Goal: Use online tool/utility: Utilize a website feature to perform a specific function

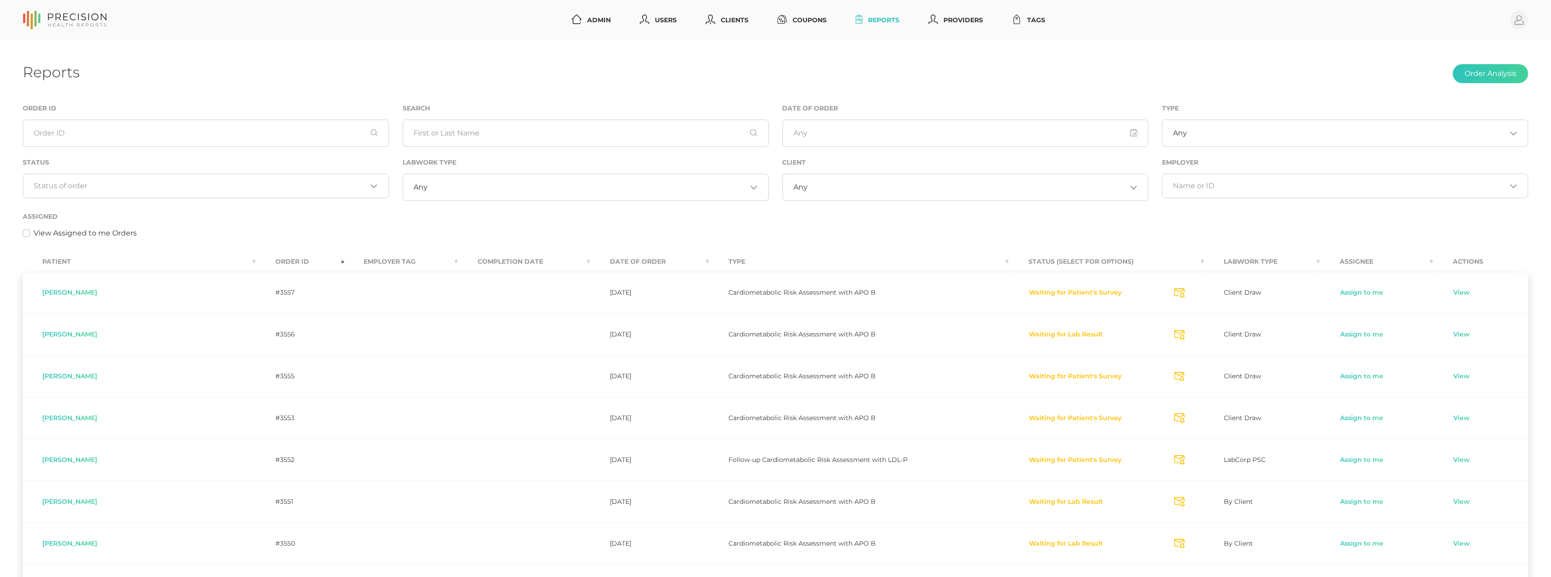
click at [250, 188] on input "Search for option" at bounding box center [200, 185] width 333 height 9
click at [188, 226] on li "Preparing Labwork Order" at bounding box center [205, 228] width 365 height 15
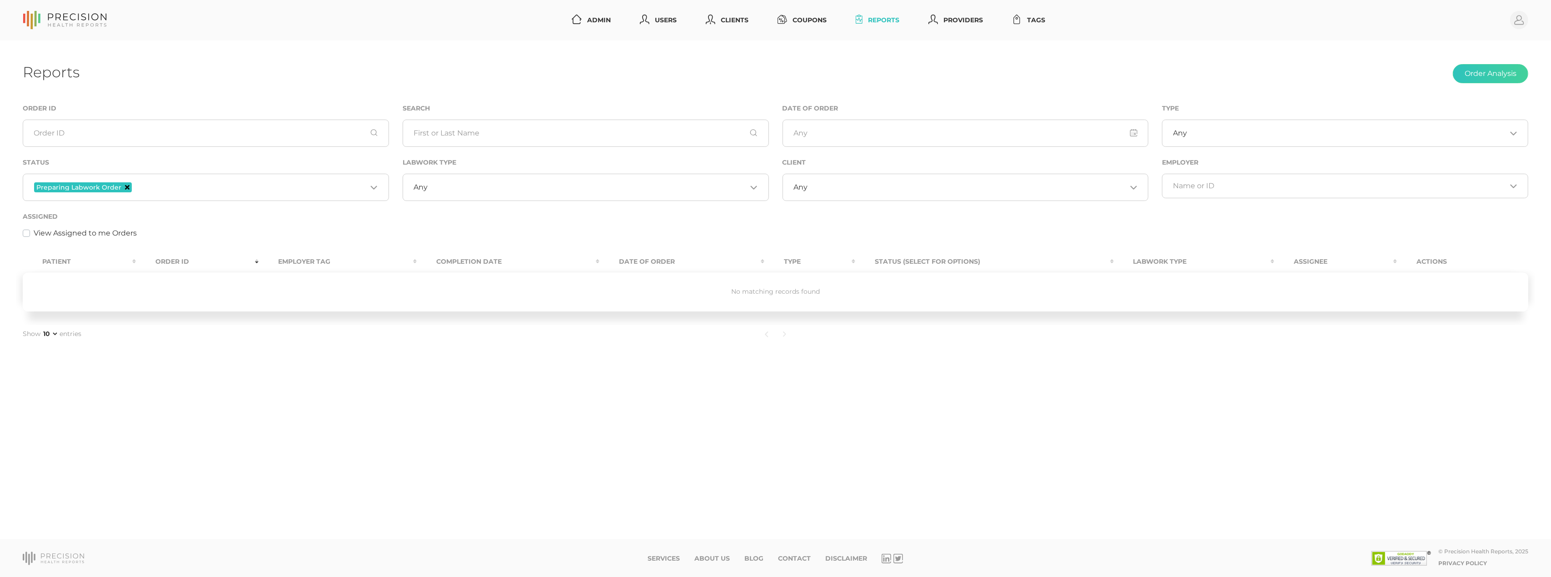
click at [126, 188] on icon "Deselect Preparing Labwork Order" at bounding box center [127, 187] width 5 height 5
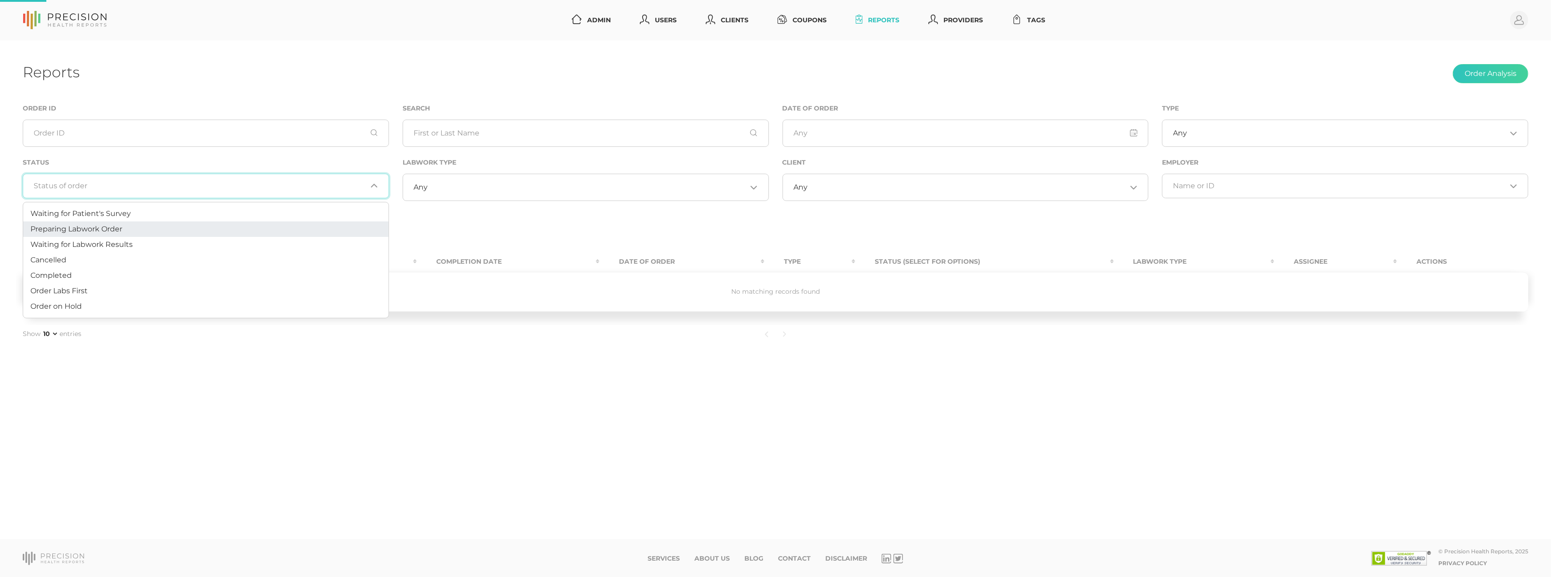
drag, startPoint x: 184, startPoint y: 184, endPoint x: 167, endPoint y: 205, distance: 27.3
click at [184, 184] on input "Search for option" at bounding box center [200, 185] width 333 height 9
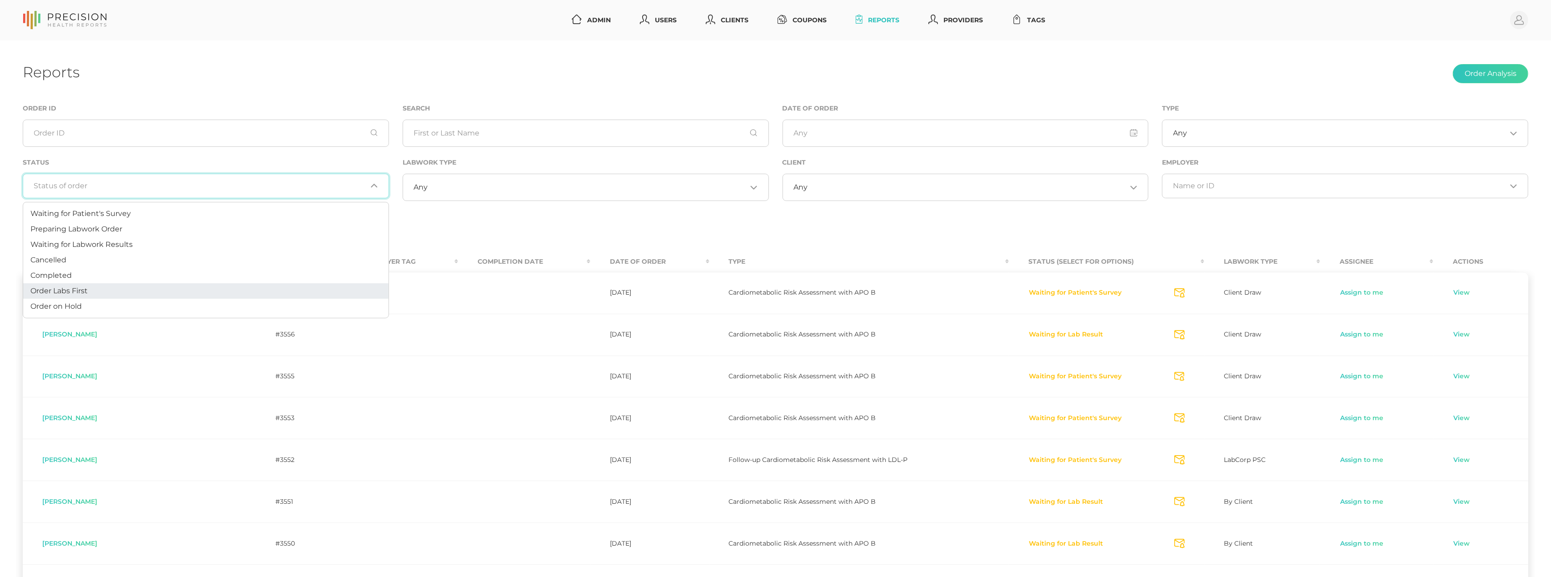
click at [105, 290] on li "Order Labs First" at bounding box center [205, 290] width 365 height 15
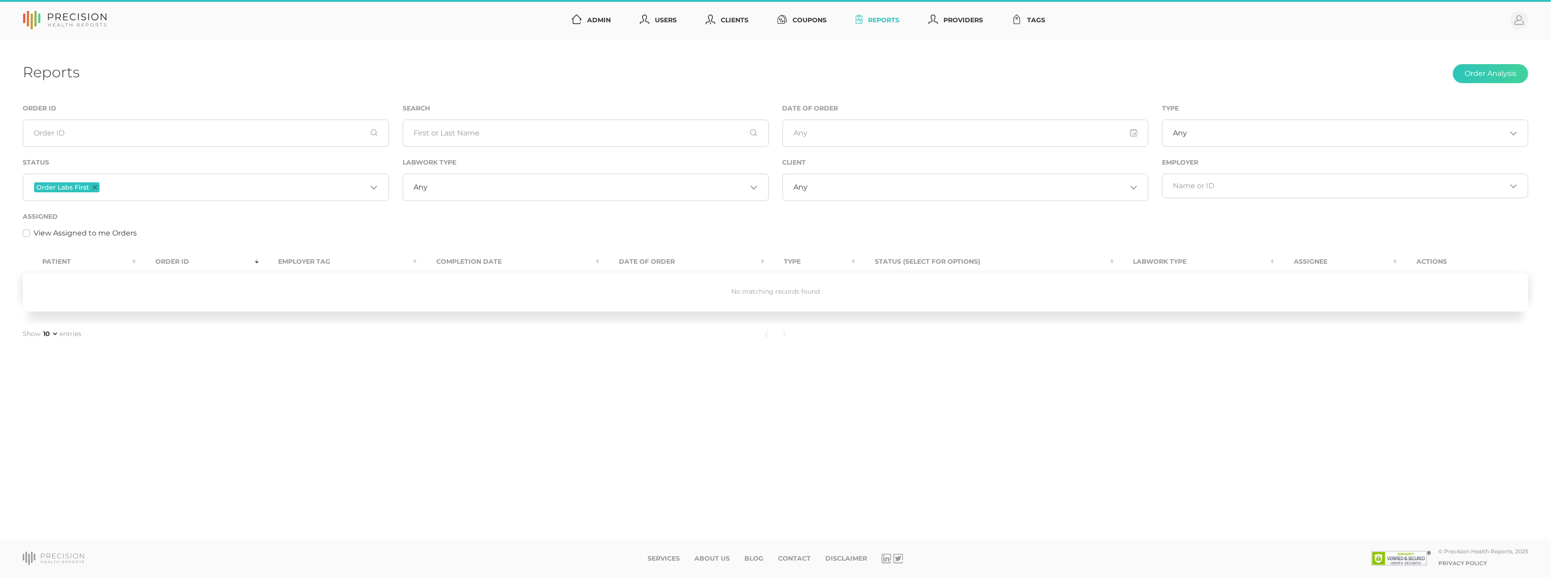
click at [144, 187] on input "Search for option" at bounding box center [233, 187] width 265 height 12
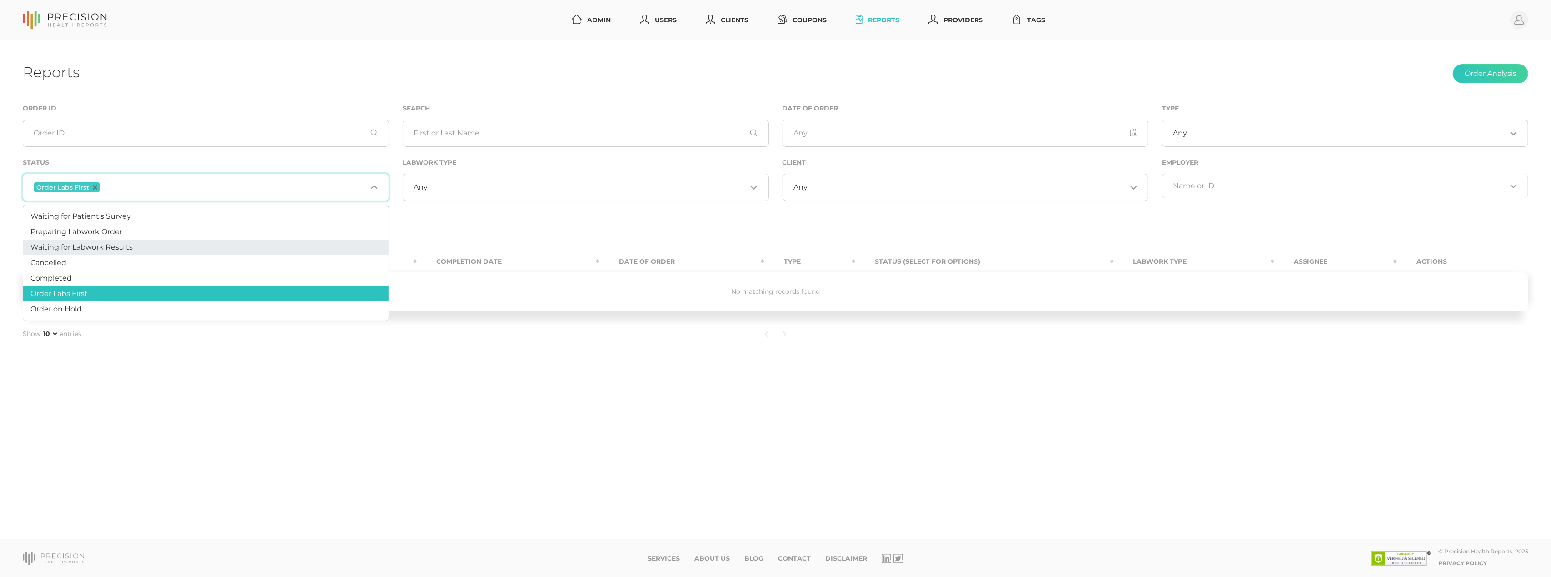
click at [114, 244] on span "Waiting for Labwork Results" at bounding box center [81, 247] width 102 height 9
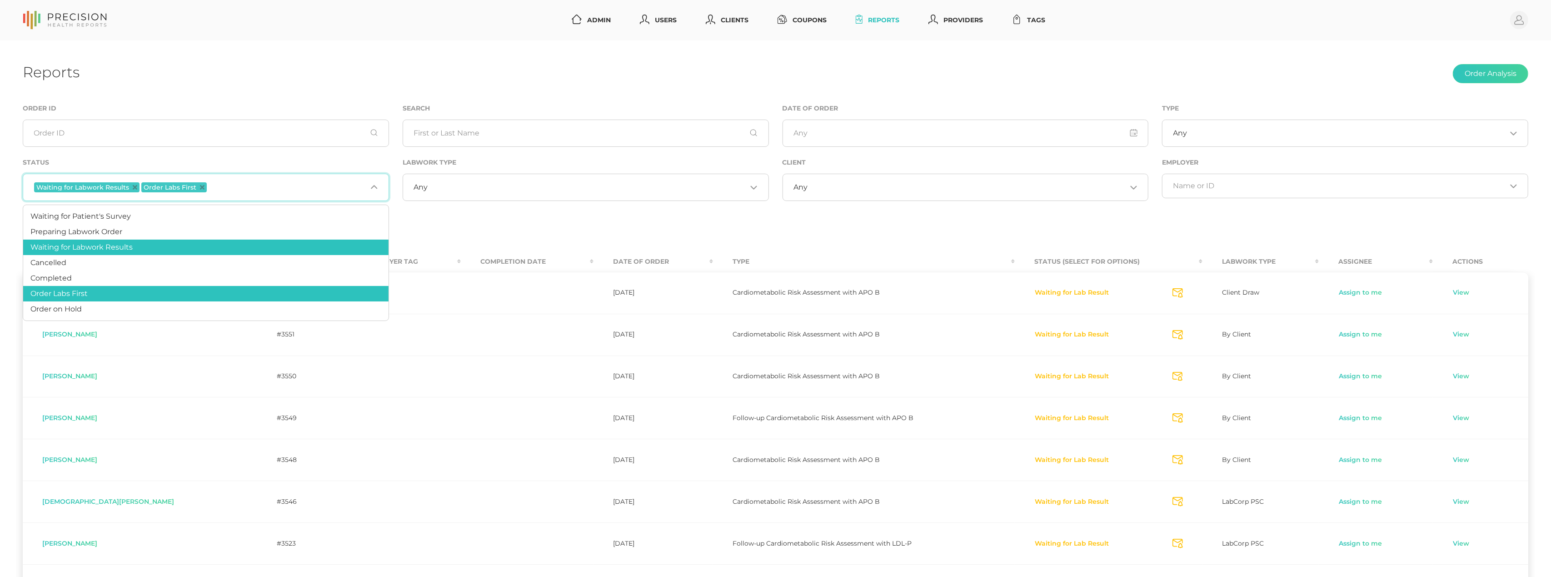
click at [200, 184] on span "Order Labs First" at bounding box center [173, 187] width 65 height 10
click at [200, 187] on icon "Deselect Order Labs First" at bounding box center [202, 187] width 5 height 5
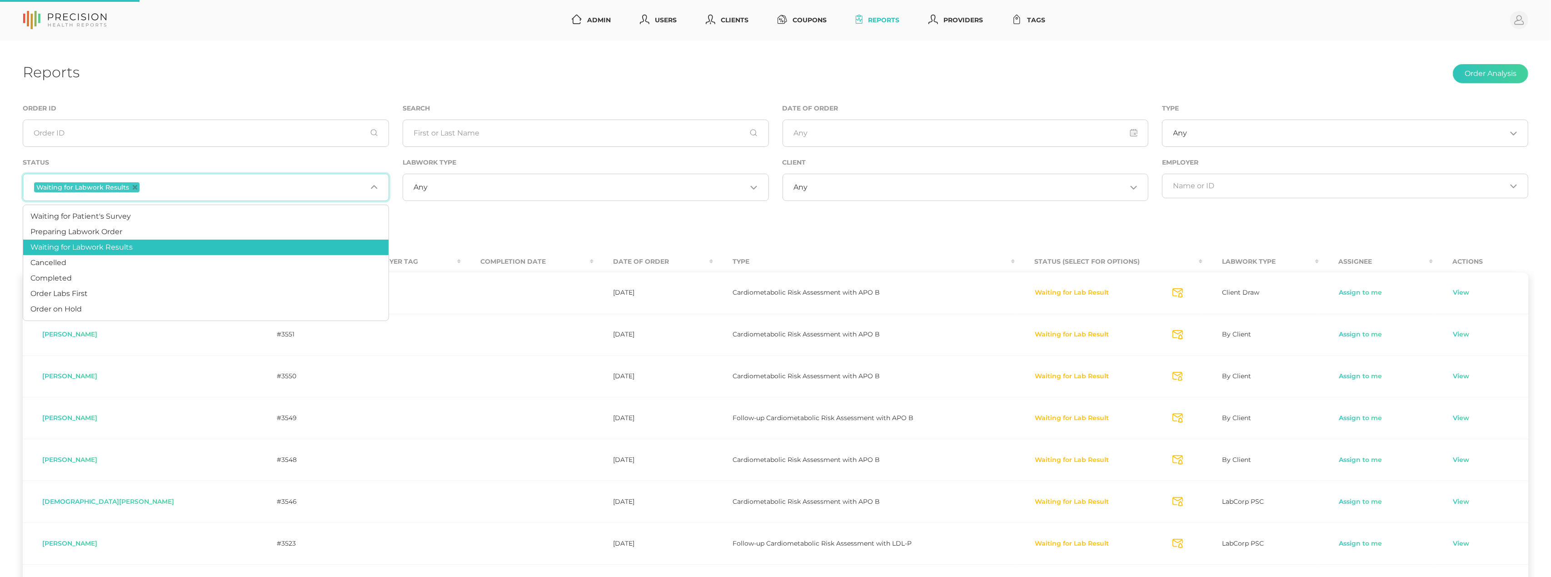
click at [135, 188] on icon "Deselect Waiting for Labwork Results" at bounding box center [135, 187] width 5 height 5
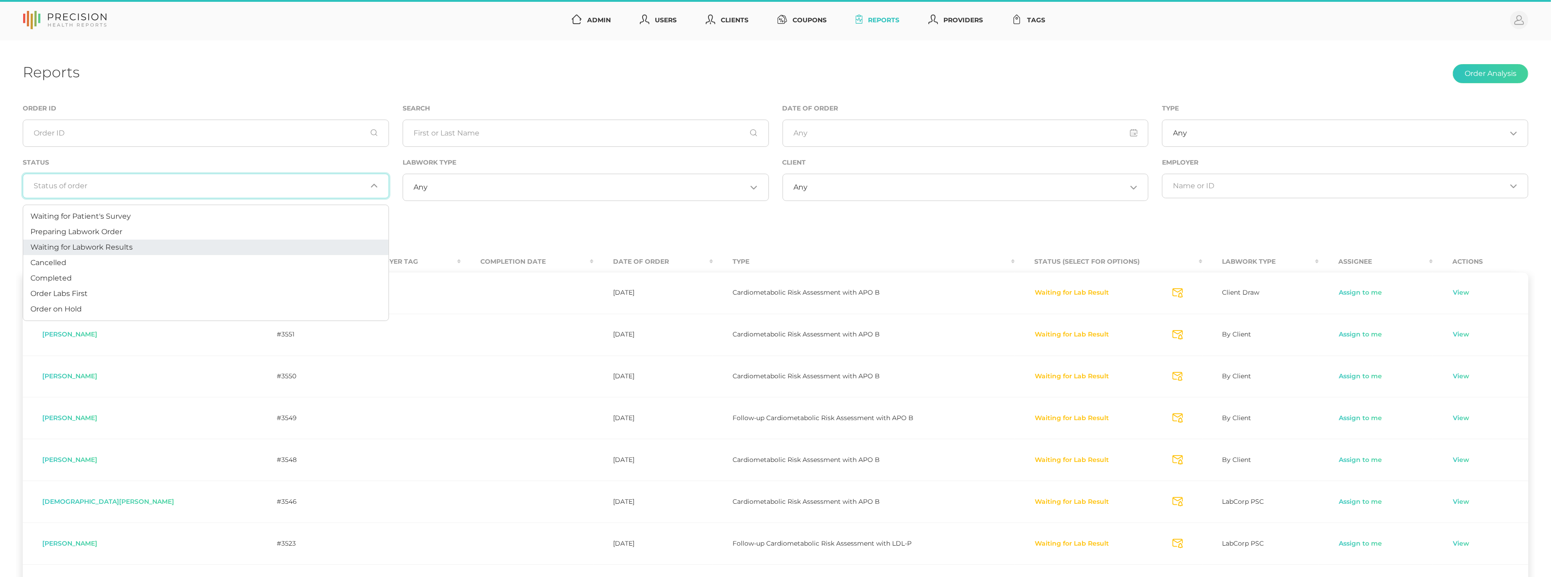
click at [134, 188] on input "Search for option" at bounding box center [200, 185] width 333 height 9
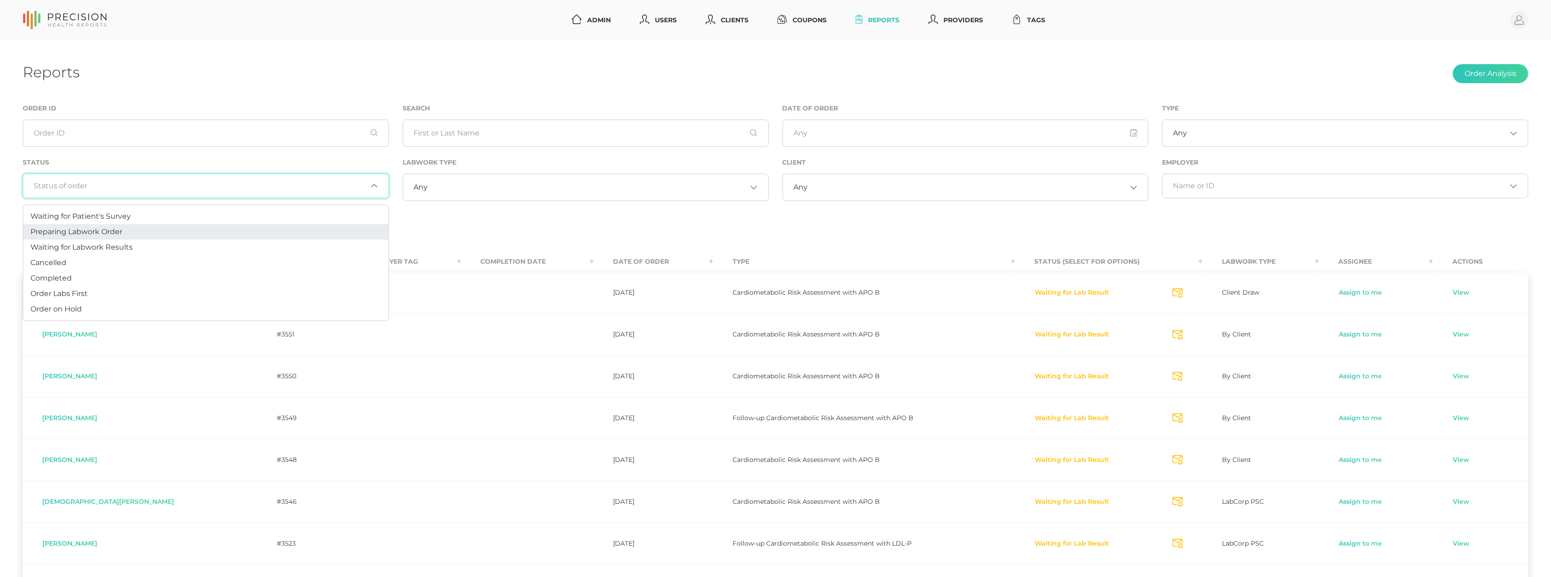
click at [119, 227] on span "Preparing Labwork Order" at bounding box center [76, 231] width 92 height 9
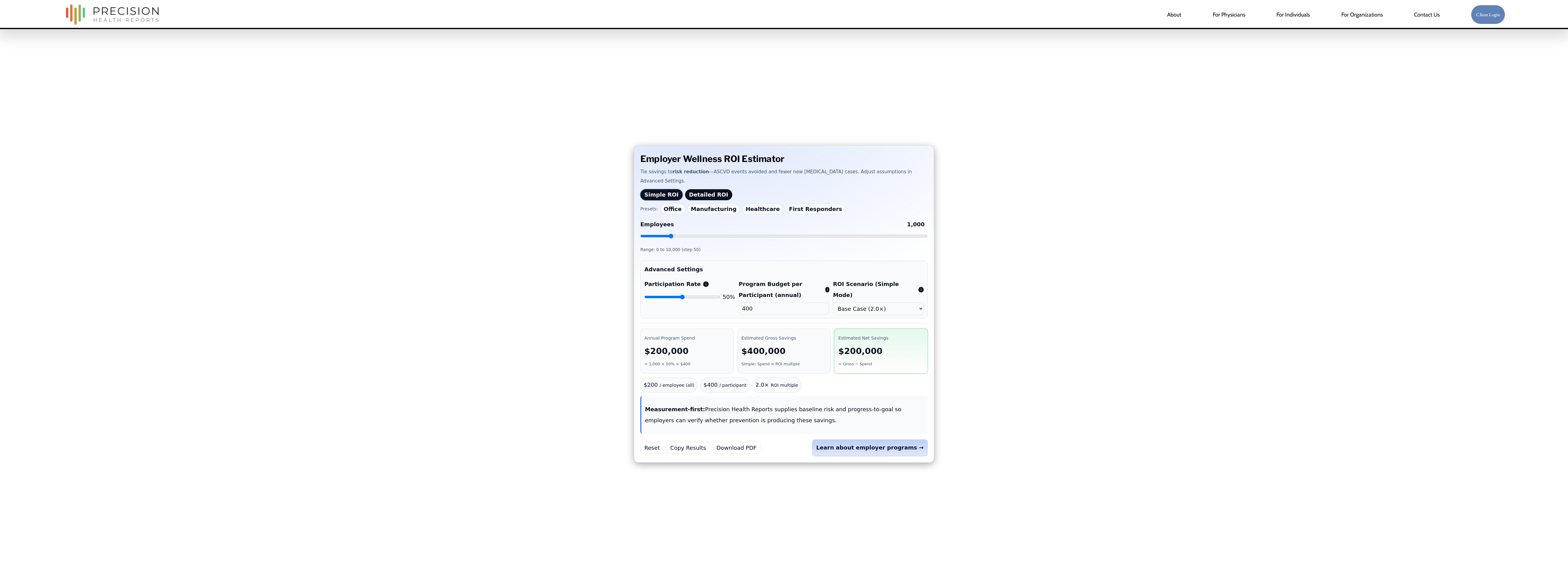
scroll to position [551, 0]
click at [994, 252] on div "Employer Wellness ROI Estimator Tie savings to risk reduction —ASCVD events avo…" at bounding box center [784, 304] width 551 height 332
click at [705, 270] on summary "Advanced Settings" at bounding box center [784, 270] width 279 height 11
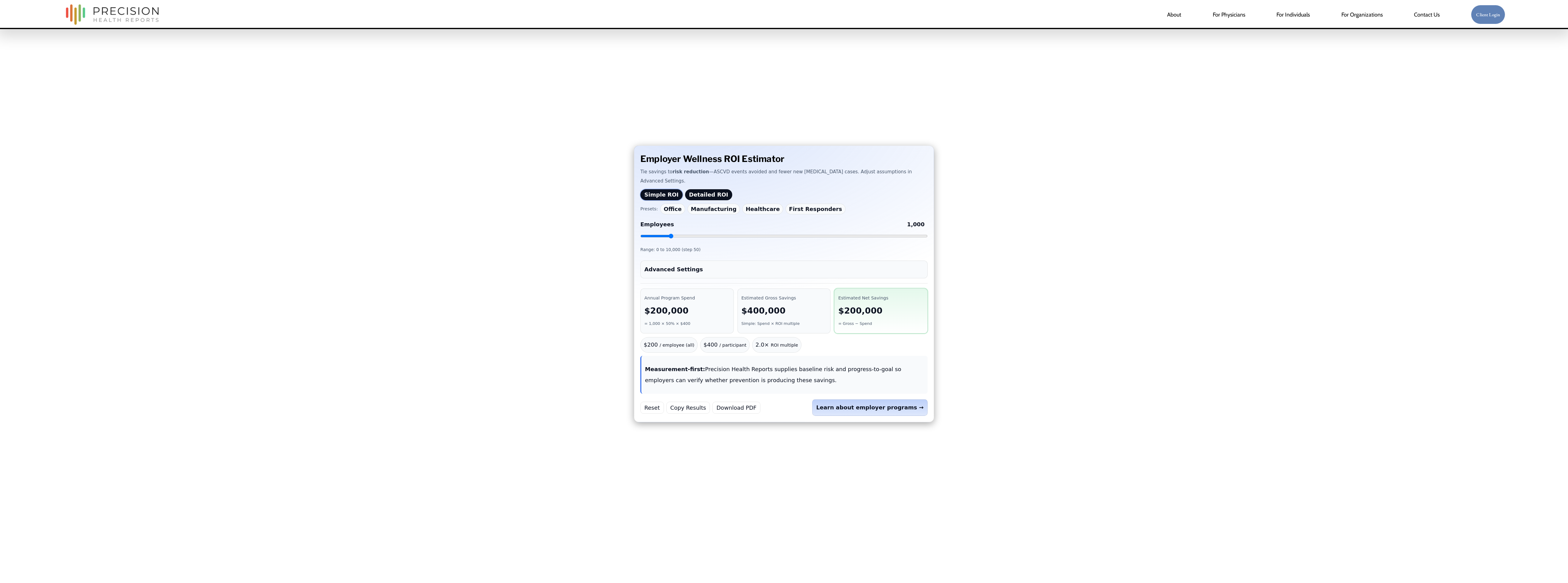
click at [700, 273] on summary "Advanced Settings" at bounding box center [784, 270] width 279 height 11
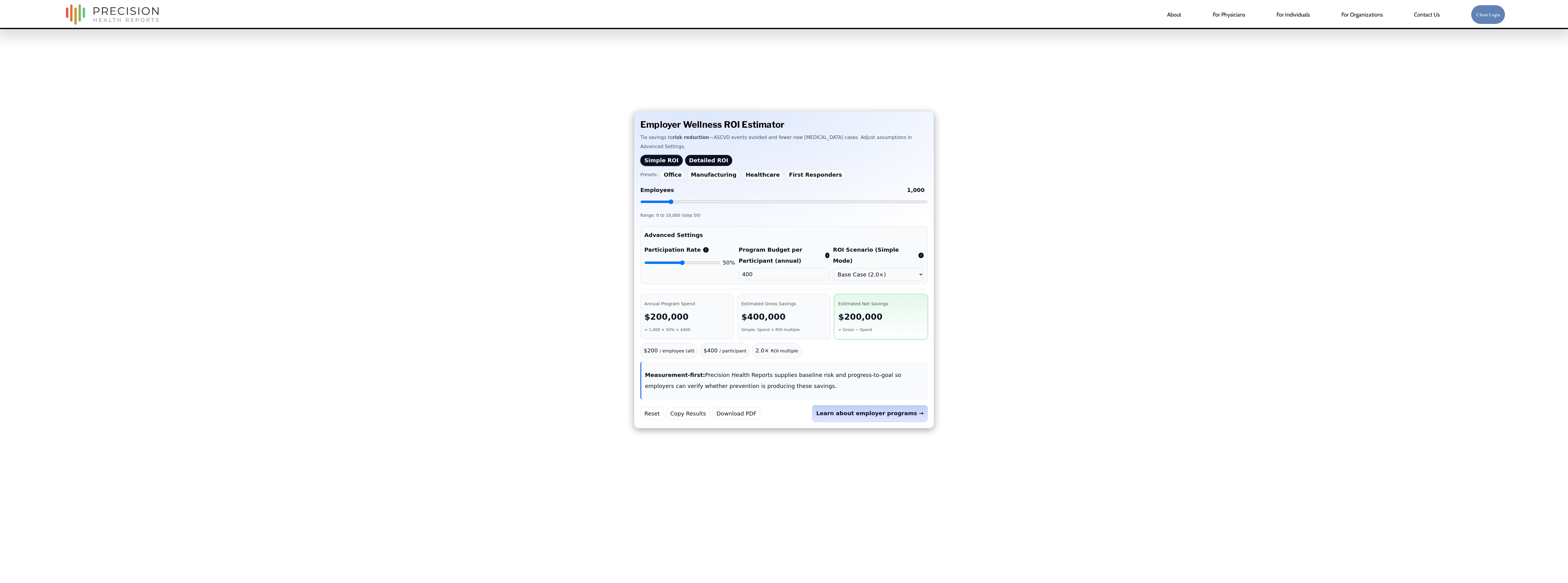
scroll to position [57, 0]
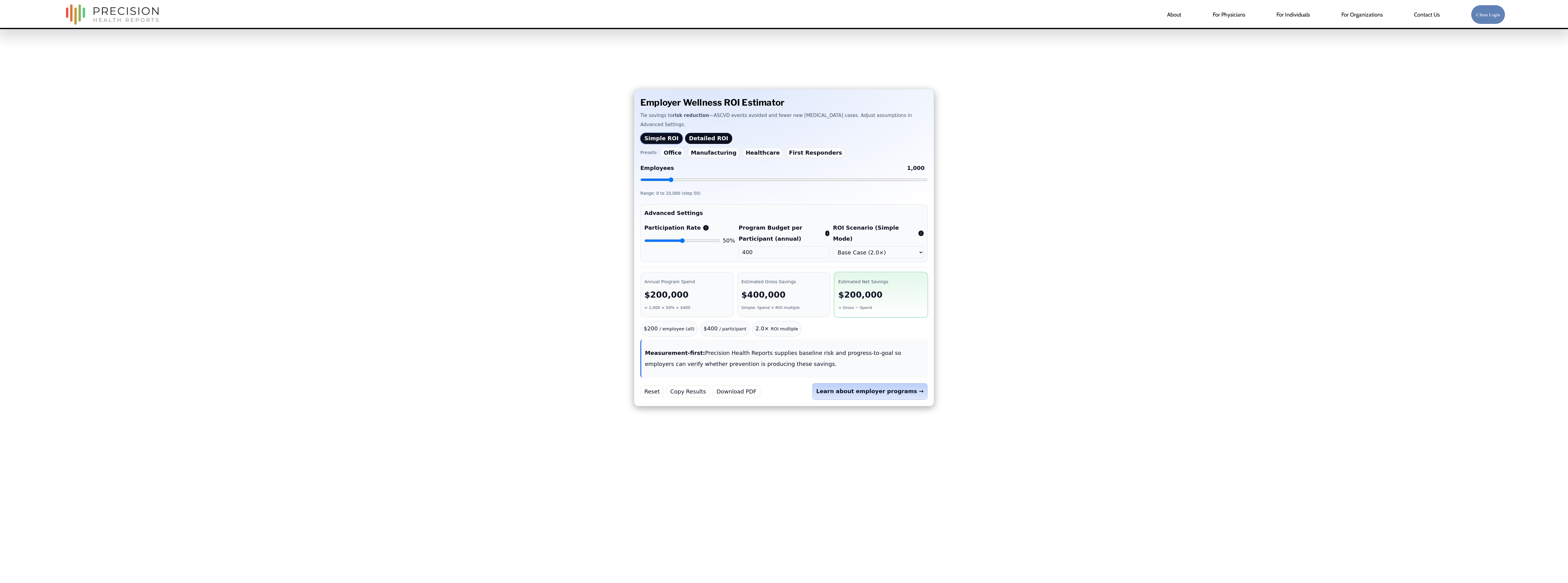
click at [968, 367] on div "Employer Wellness ROI Estimator Tie savings to risk reduction —ASCVD events avo…" at bounding box center [784, 247] width 551 height 332
click at [702, 140] on button "Detailed ROI" at bounding box center [709, 138] width 47 height 11
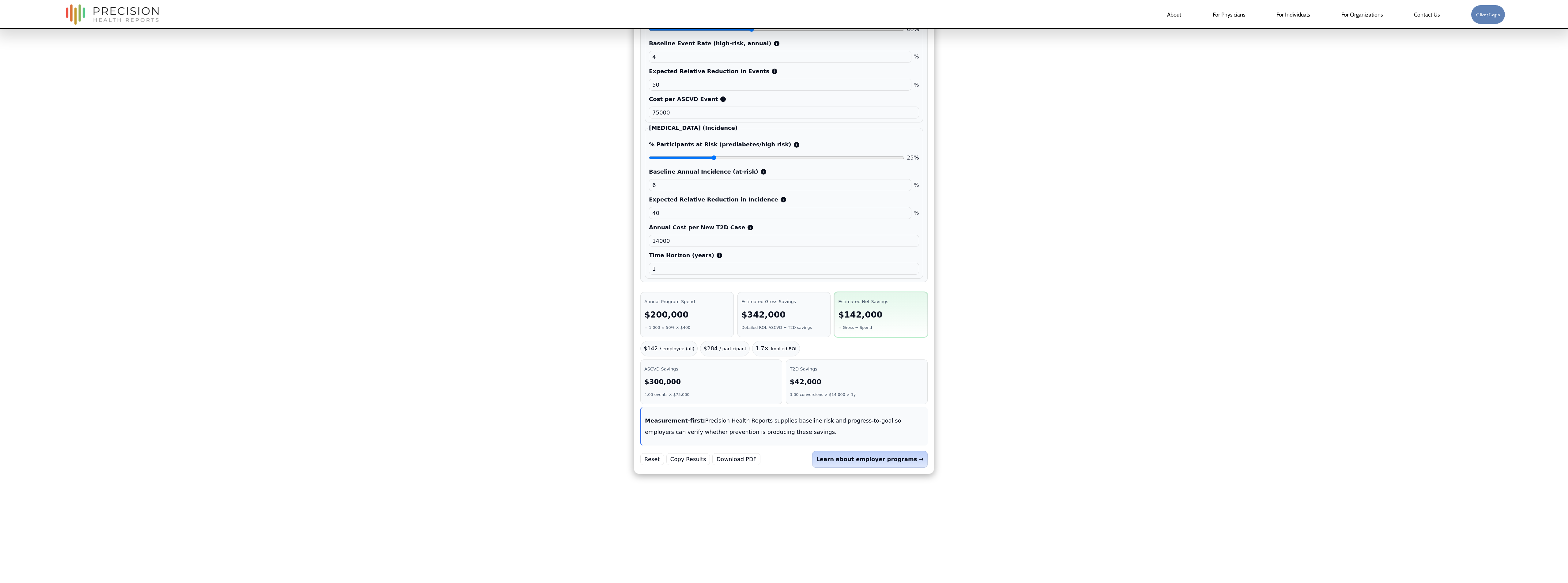
scroll to position [315, 0]
click at [736, 464] on button "Download PDF" at bounding box center [736, 458] width 48 height 12
click at [980, 472] on div "Employer Wellness ROI Estimator Tie savings to risk reduction —ASCVD events avo…" at bounding box center [784, 152] width 551 height 656
click at [701, 464] on button "Copy Results" at bounding box center [688, 458] width 44 height 12
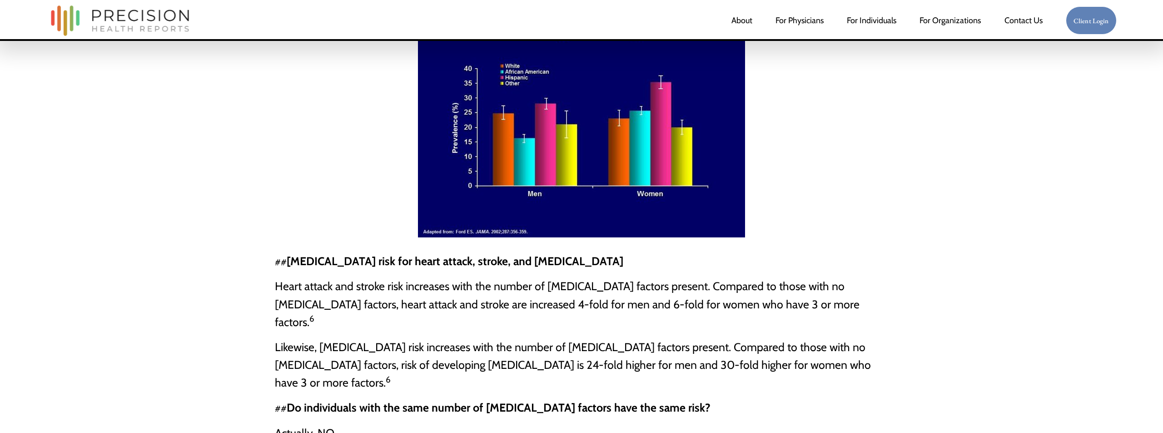
scroll to position [1242, 0]
click at [850, 166] on div at bounding box center [582, 114] width 614 height 245
